Goal: Communication & Community: Connect with others

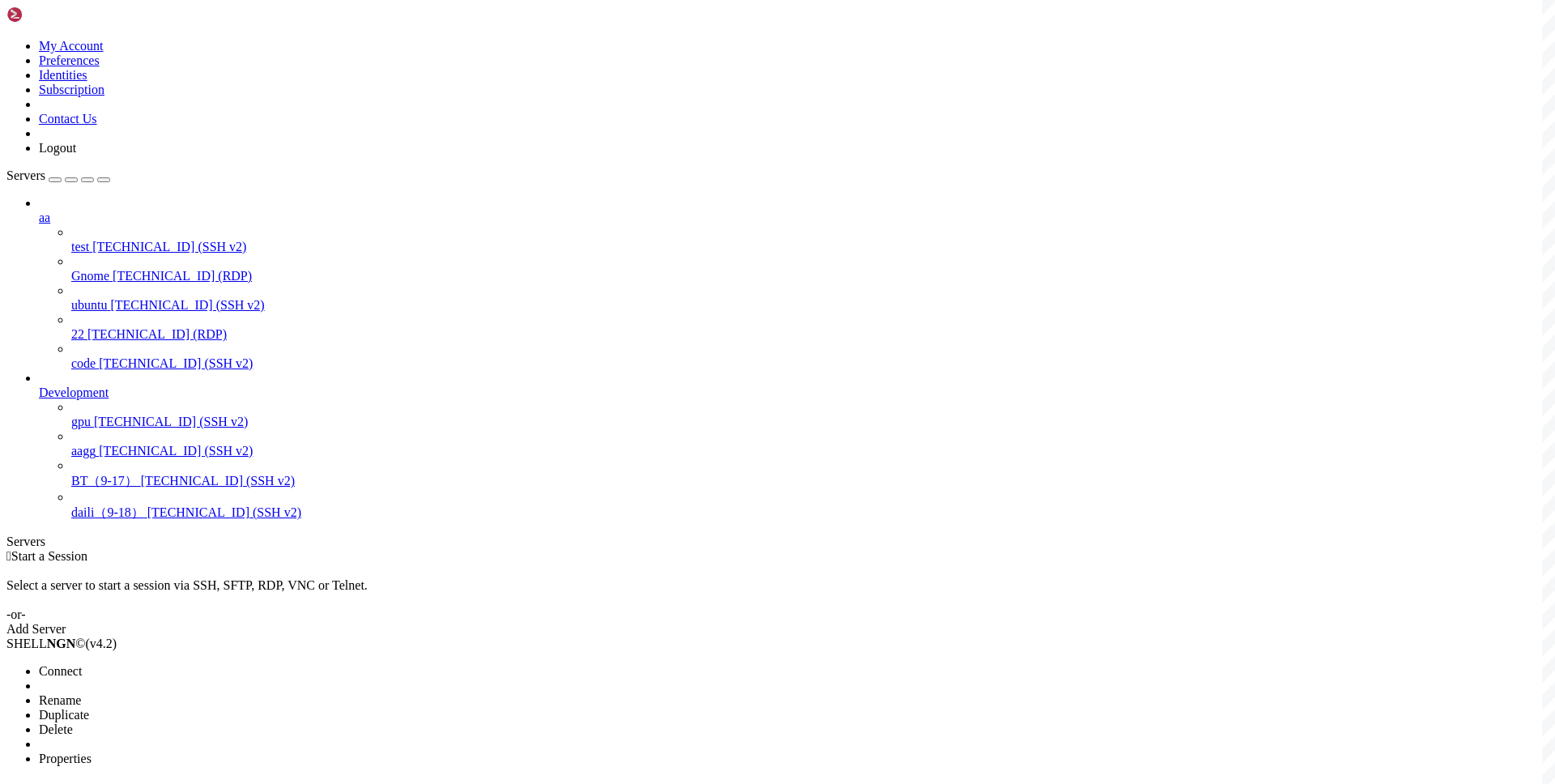
click at [81, 664] on span "Connect" at bounding box center [61, 671] width 43 height 14
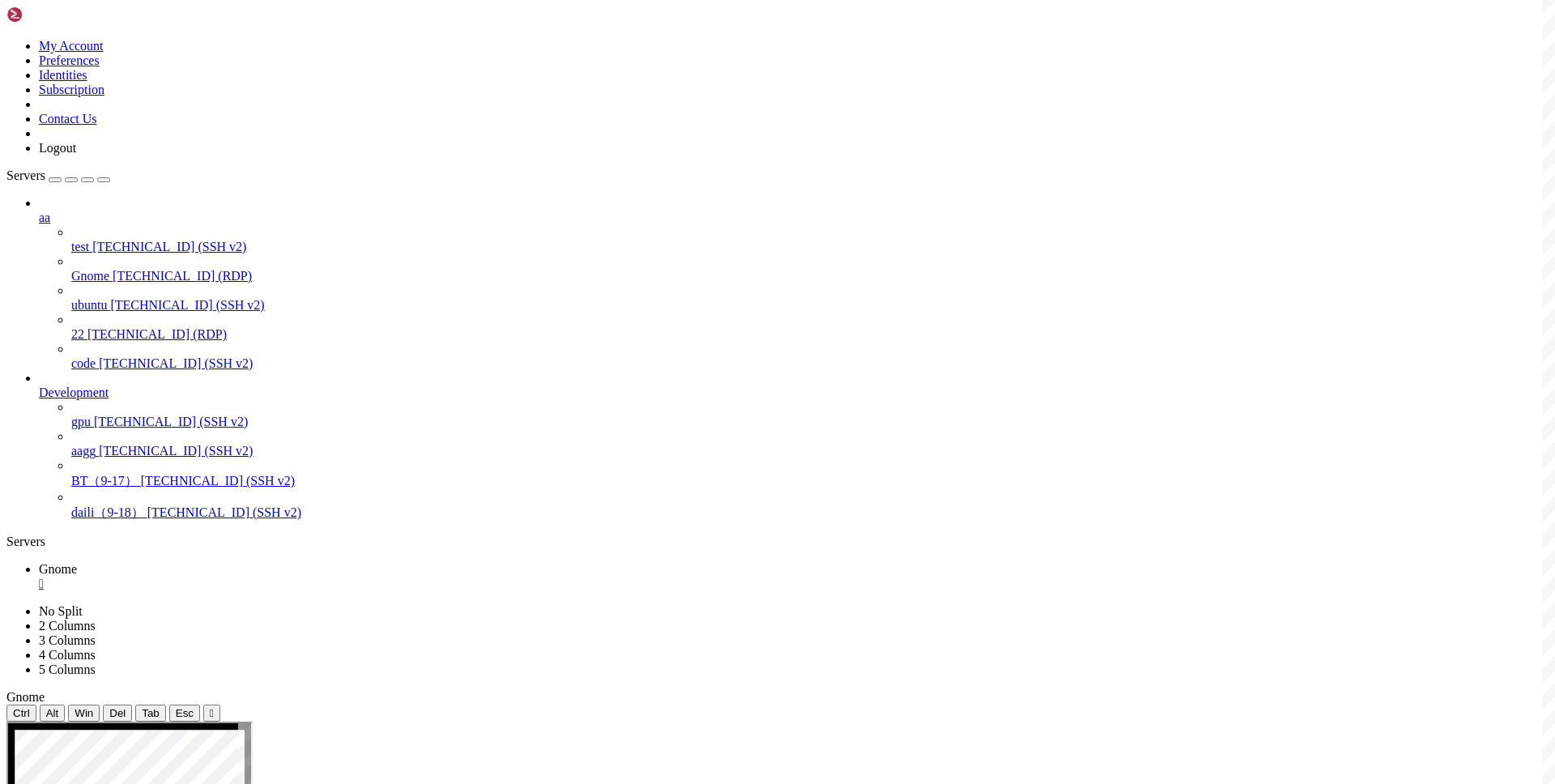
click at [282, 576] on div "" at bounding box center [794, 583] width 1510 height 15
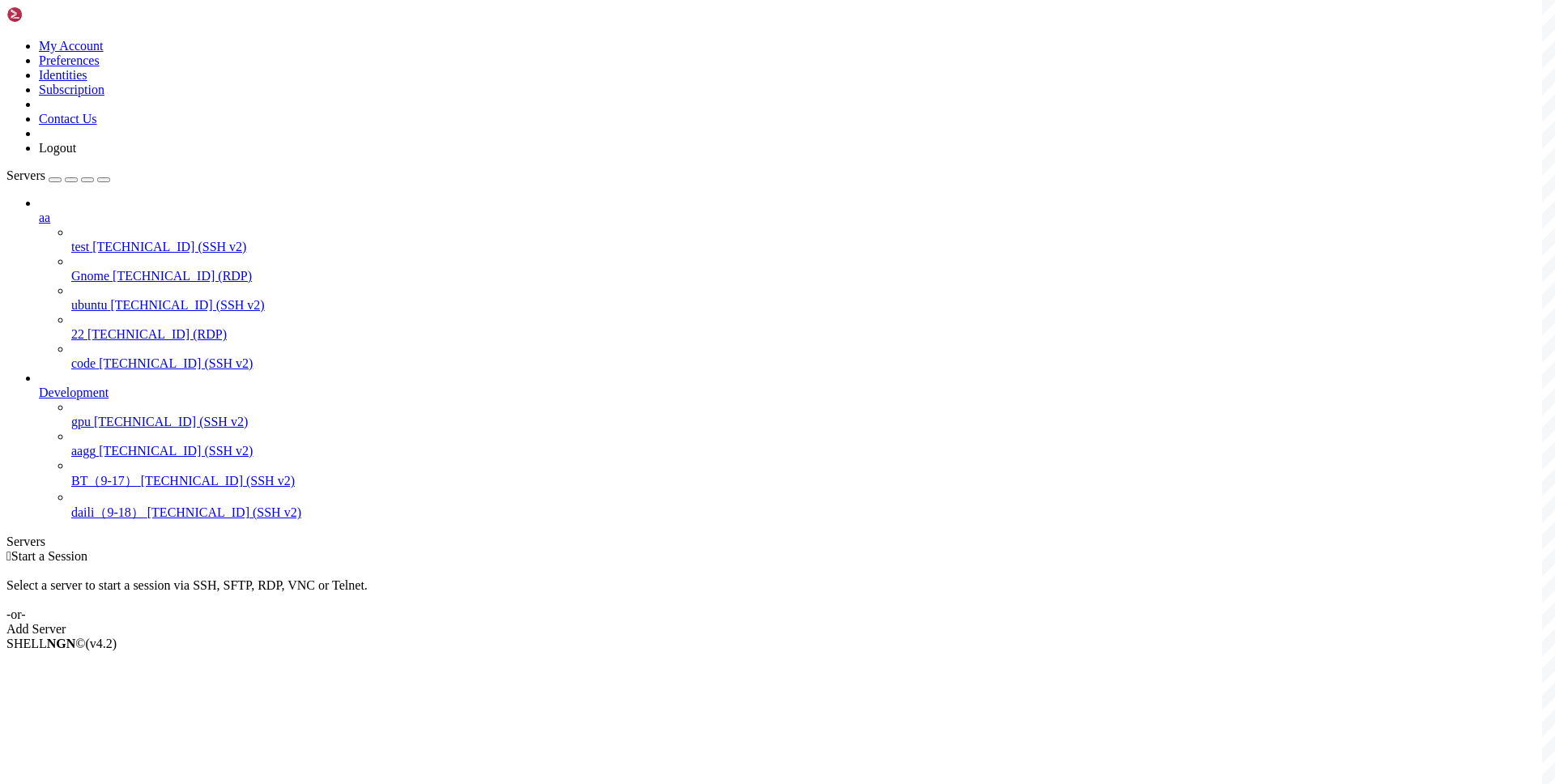
click at [415, 563] on div "Select a server to start a session via SSH, SFTP, RDP, VNC or Telnet. -or-" at bounding box center [777, 592] width 1542 height 58
